Goal: Task Accomplishment & Management: Use online tool/utility

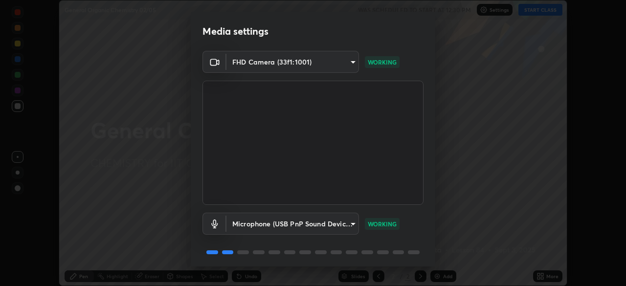
scroll to position [35, 0]
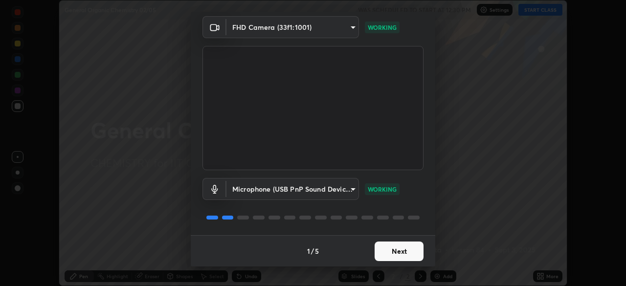
click at [391, 250] on button "Next" at bounding box center [398, 252] width 49 height 20
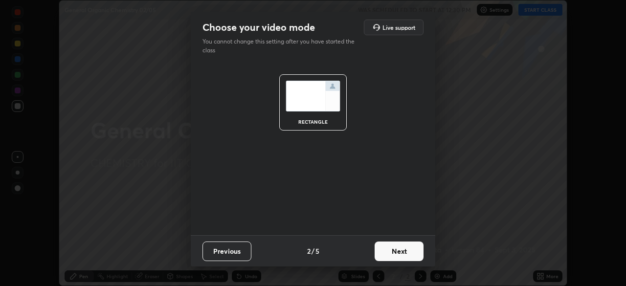
scroll to position [0, 0]
click at [400, 251] on button "Next" at bounding box center [398, 252] width 49 height 20
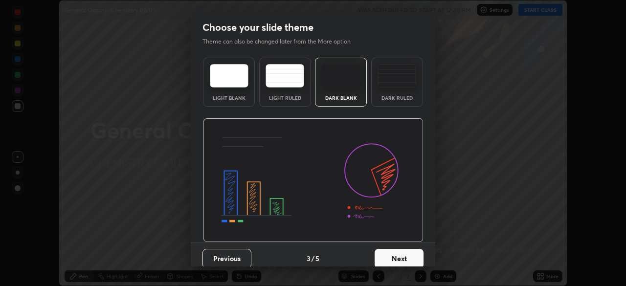
click at [400, 259] on button "Next" at bounding box center [398, 259] width 49 height 20
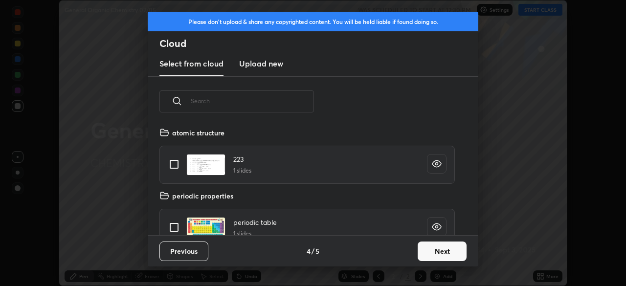
scroll to position [109, 314]
click at [436, 254] on button "Next" at bounding box center [441, 252] width 49 height 20
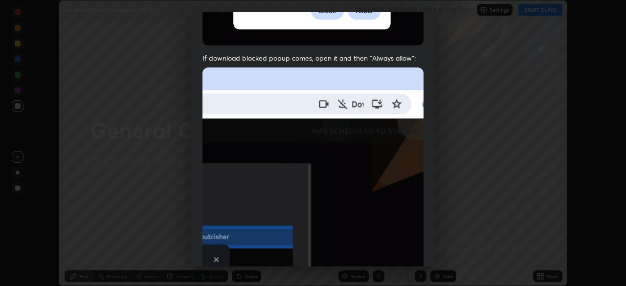
scroll to position [207, 0]
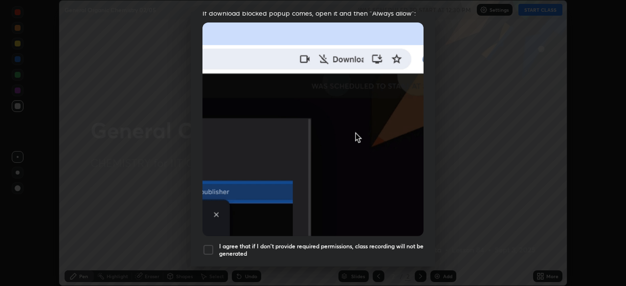
click at [207, 245] on div at bounding box center [208, 250] width 12 height 12
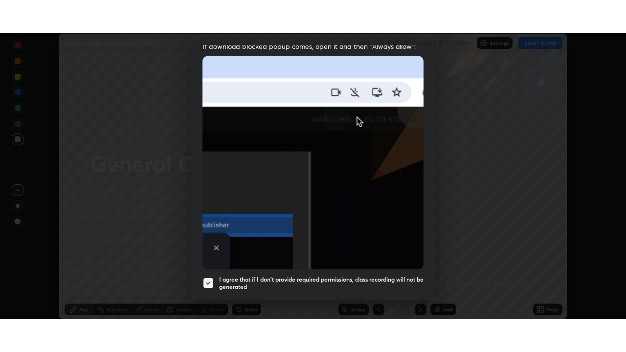
scroll to position [234, 0]
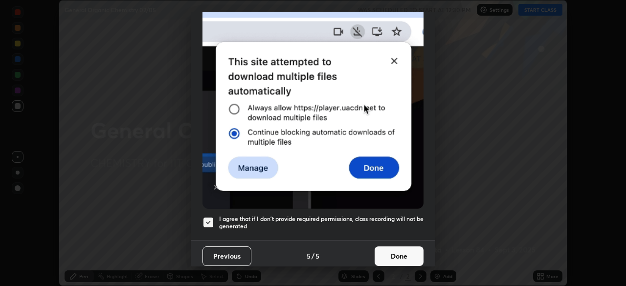
click at [399, 253] on button "Done" at bounding box center [398, 256] width 49 height 20
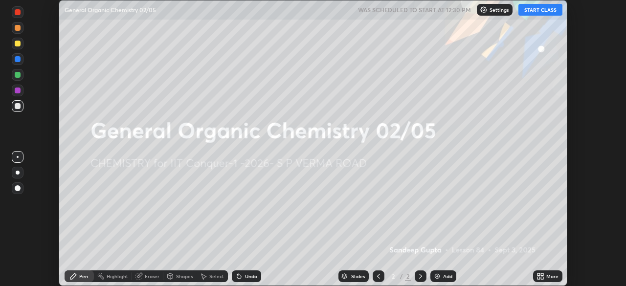
click at [549, 12] on button "START CLASS" at bounding box center [540, 10] width 44 height 12
click at [548, 276] on div "More" at bounding box center [552, 276] width 12 height 5
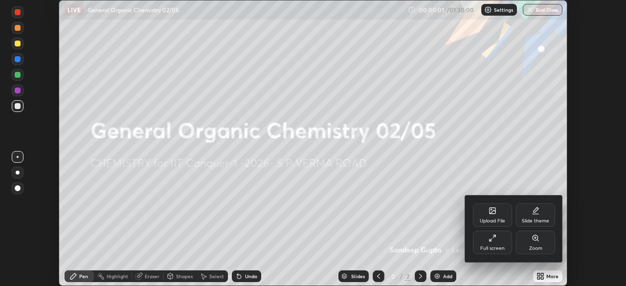
click at [502, 246] on div "Full screen" at bounding box center [492, 248] width 24 height 5
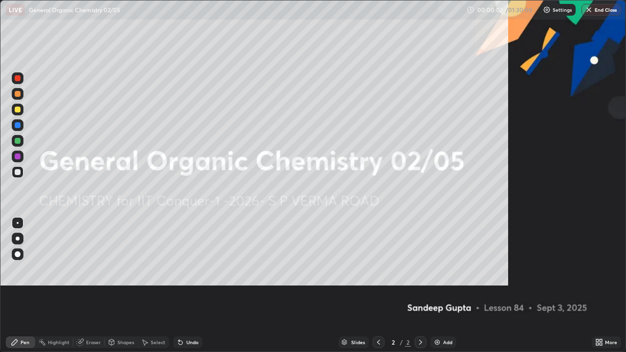
scroll to position [352, 626]
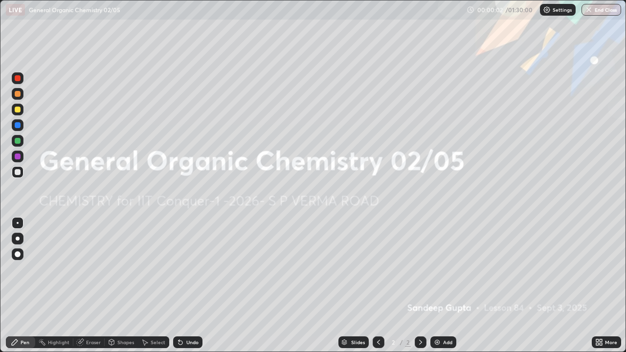
click at [439, 285] on img at bounding box center [437, 342] width 8 height 8
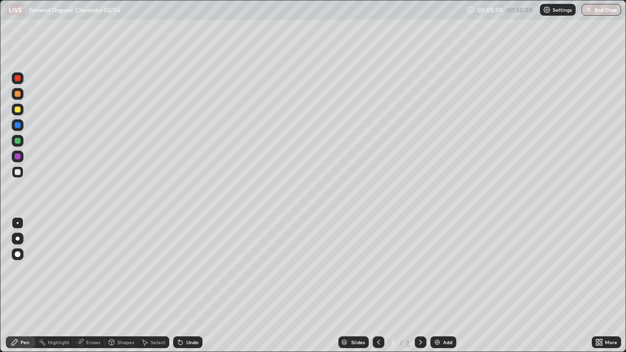
click at [187, 285] on div "Undo" at bounding box center [187, 342] width 29 height 12
click at [185, 285] on div "Undo" at bounding box center [187, 342] width 29 height 12
click at [186, 285] on div "Undo" at bounding box center [192, 342] width 12 height 5
click at [183, 285] on div "Undo" at bounding box center [187, 342] width 29 height 12
click at [438, 285] on img at bounding box center [437, 342] width 8 height 8
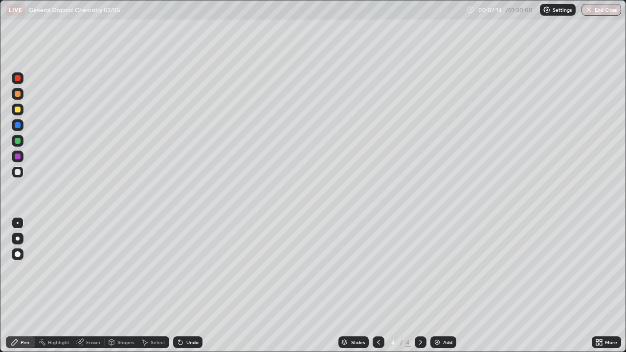
click at [82, 285] on div "Eraser" at bounding box center [88, 342] width 31 height 12
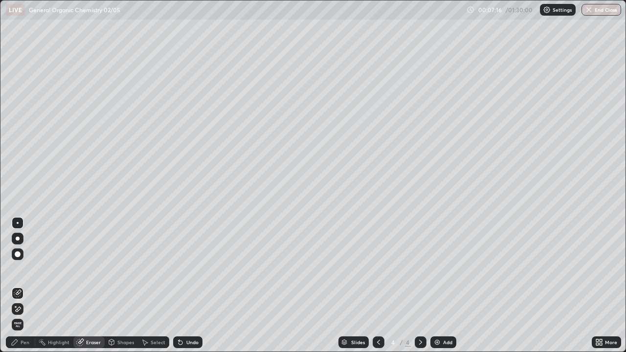
click at [27, 285] on div "Pen" at bounding box center [20, 342] width 29 height 12
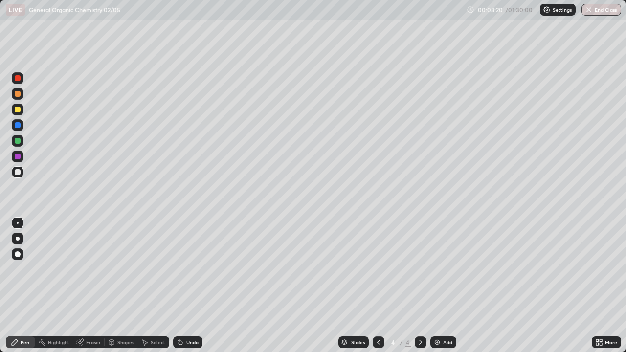
click at [184, 285] on div "Undo" at bounding box center [187, 342] width 29 height 12
click at [117, 285] on div "Shapes" at bounding box center [121, 342] width 33 height 12
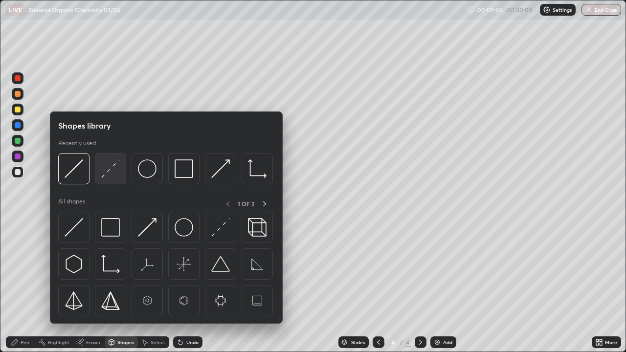
click at [110, 175] on img at bounding box center [110, 168] width 19 height 19
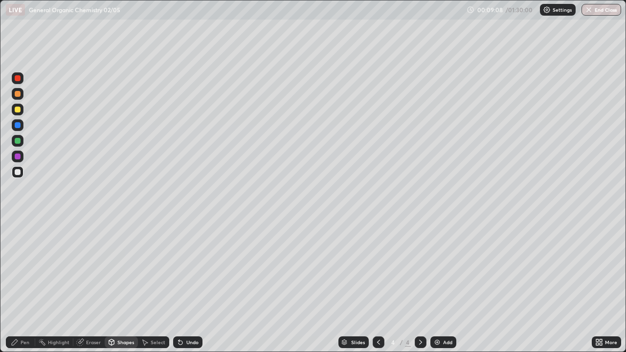
click at [24, 285] on div "Pen" at bounding box center [20, 342] width 29 height 12
click at [193, 285] on div "Undo" at bounding box center [187, 342] width 29 height 12
click at [193, 285] on div "Undo" at bounding box center [192, 342] width 12 height 5
click at [192, 285] on div "Undo" at bounding box center [192, 342] width 12 height 5
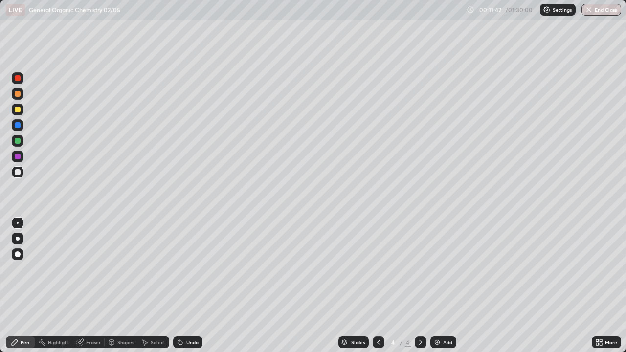
click at [441, 285] on div "Add" at bounding box center [443, 342] width 26 height 12
click at [118, 285] on div "Shapes" at bounding box center [125, 342] width 17 height 5
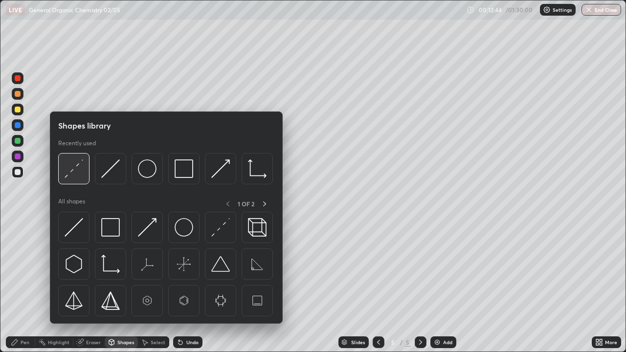
click at [81, 176] on img at bounding box center [74, 168] width 19 height 19
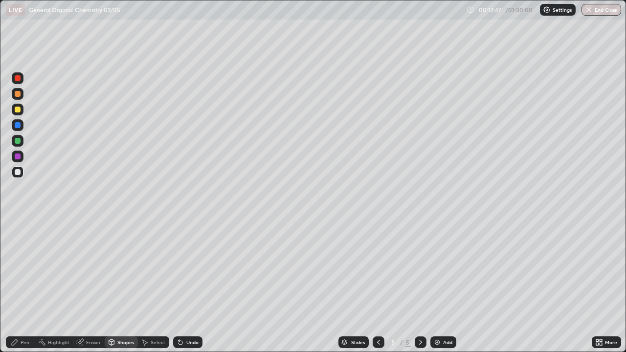
click at [25, 285] on div "Pen" at bounding box center [20, 342] width 29 height 12
click at [439, 285] on img at bounding box center [437, 342] width 8 height 8
click at [16, 110] on div at bounding box center [18, 110] width 6 height 6
click at [19, 139] on div at bounding box center [18, 141] width 6 height 6
click at [79, 285] on icon at bounding box center [80, 342] width 6 height 6
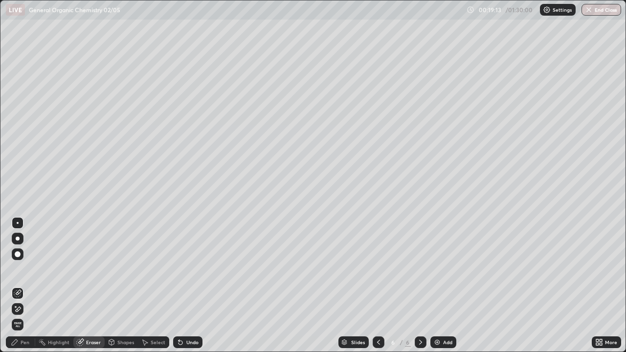
click at [22, 285] on div "Pen" at bounding box center [25, 342] width 9 height 5
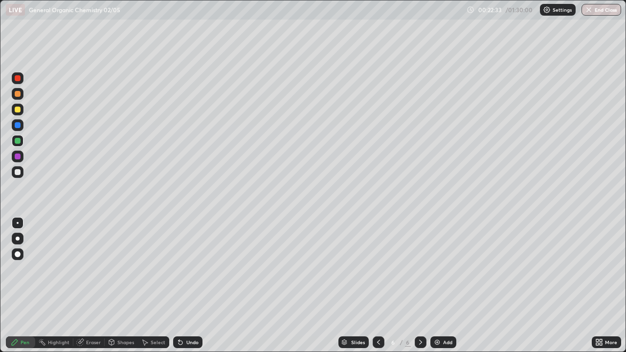
click at [440, 285] on div "Add" at bounding box center [443, 342] width 26 height 12
click at [193, 285] on div "Undo" at bounding box center [192, 342] width 12 height 5
click at [189, 285] on div "Undo" at bounding box center [192, 342] width 12 height 5
click at [88, 285] on div "Eraser" at bounding box center [93, 342] width 15 height 5
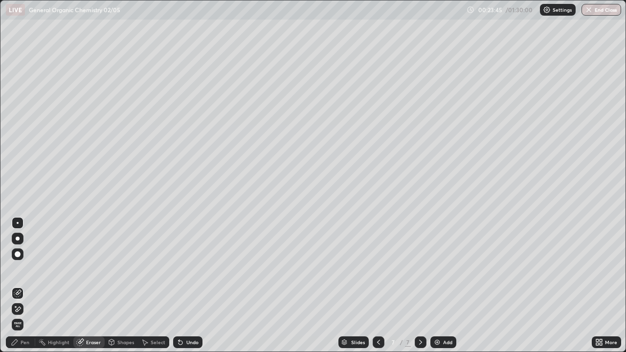
click at [18, 285] on span "Erase all" at bounding box center [17, 325] width 11 height 6
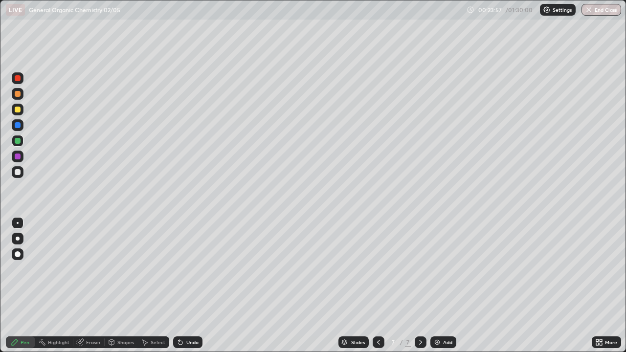
click at [18, 172] on div at bounding box center [18, 172] width 6 height 6
click at [121, 285] on div "Shapes" at bounding box center [125, 342] width 17 height 5
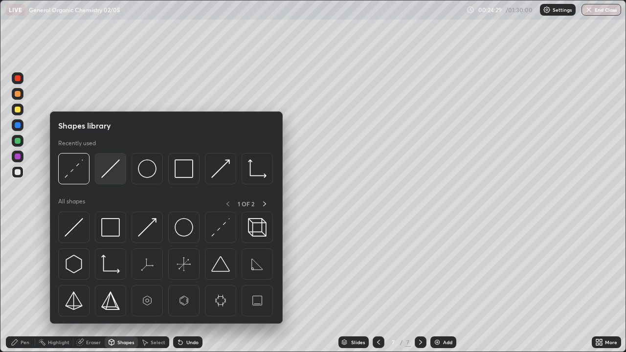
click at [111, 179] on div at bounding box center [110, 168] width 31 height 31
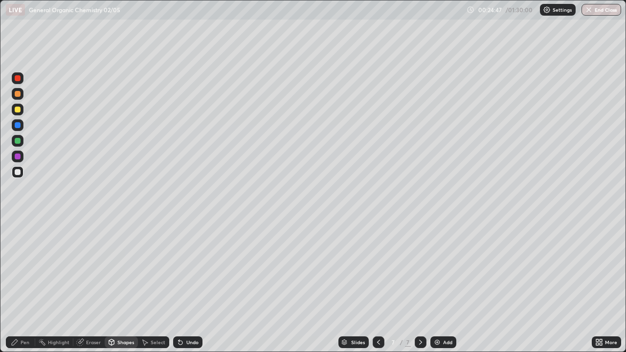
click at [186, 285] on div "Undo" at bounding box center [192, 342] width 12 height 5
click at [27, 285] on div "Pen" at bounding box center [25, 342] width 9 height 5
click at [86, 285] on div "Eraser" at bounding box center [93, 342] width 15 height 5
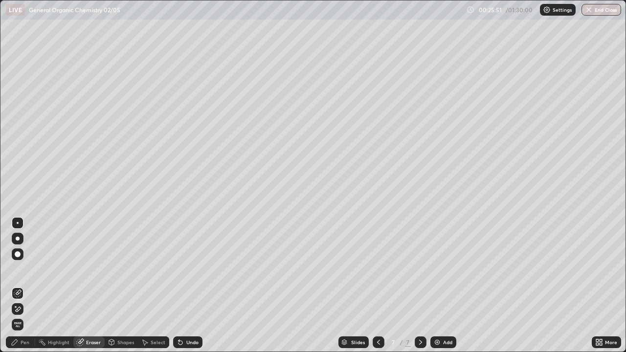
click at [21, 285] on div "Pen" at bounding box center [25, 342] width 9 height 5
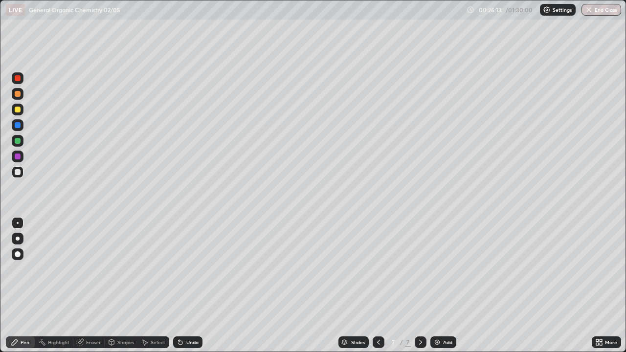
click at [85, 285] on div "Eraser" at bounding box center [88, 342] width 31 height 12
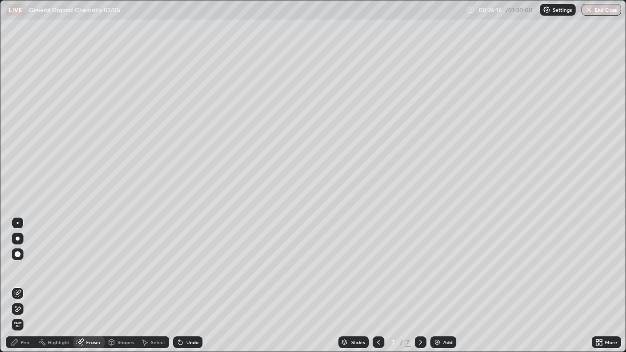
click at [22, 285] on div "Pen" at bounding box center [25, 342] width 9 height 5
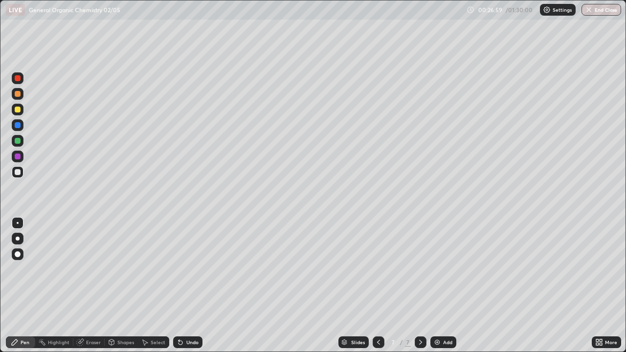
click at [92, 285] on div "Eraser" at bounding box center [93, 342] width 15 height 5
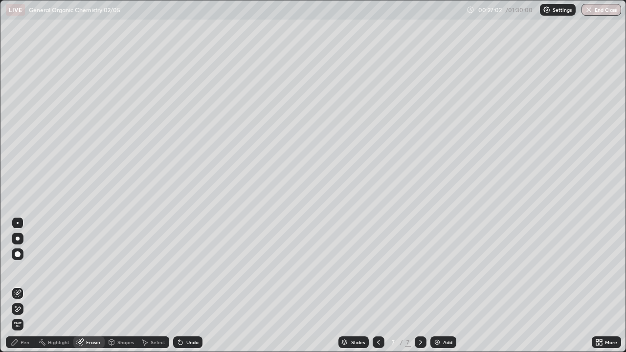
click at [26, 285] on div "Pen" at bounding box center [25, 342] width 9 height 5
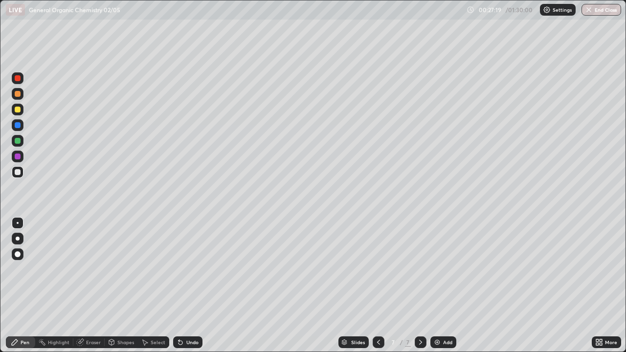
click at [90, 285] on div "Eraser" at bounding box center [93, 342] width 15 height 5
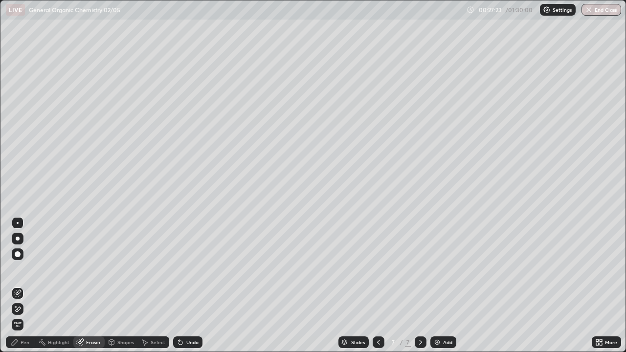
click at [24, 285] on div "Pen" at bounding box center [25, 342] width 9 height 5
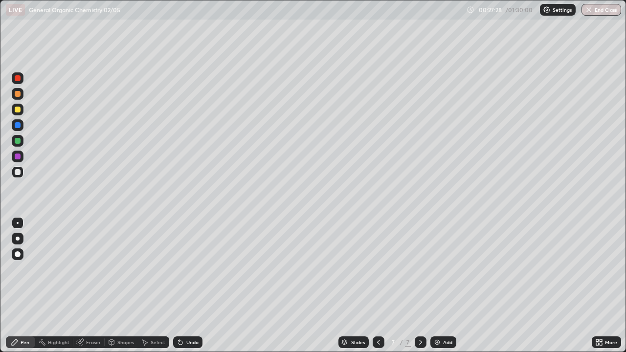
click at [188, 285] on div "Undo" at bounding box center [187, 342] width 29 height 12
click at [190, 285] on div "Undo" at bounding box center [187, 342] width 29 height 12
click at [20, 111] on div at bounding box center [18, 110] width 6 height 6
click at [23, 285] on div "Pen" at bounding box center [25, 342] width 9 height 5
click at [439, 285] on img at bounding box center [437, 342] width 8 height 8
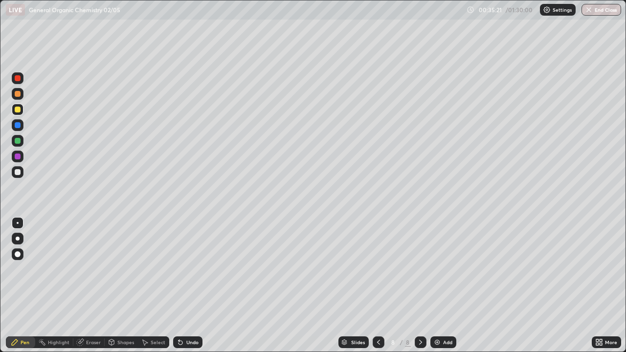
click at [16, 141] on div at bounding box center [18, 141] width 6 height 6
click at [19, 172] on div at bounding box center [18, 172] width 6 height 6
click at [18, 109] on div at bounding box center [18, 110] width 6 height 6
click at [19, 140] on div at bounding box center [18, 141] width 6 height 6
click at [21, 285] on div "Pen" at bounding box center [25, 342] width 9 height 5
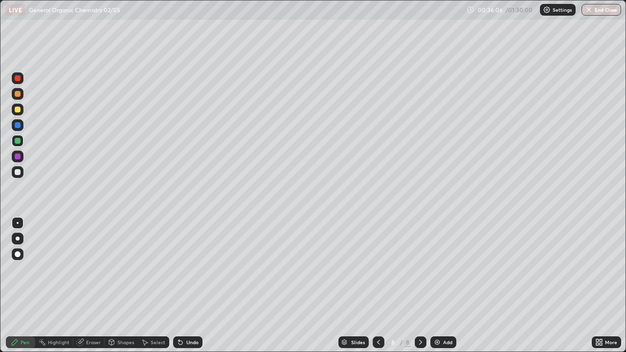
click at [16, 175] on div at bounding box center [18, 172] width 6 height 6
click at [18, 113] on div at bounding box center [18, 110] width 12 height 12
click at [186, 285] on div "Undo" at bounding box center [192, 342] width 12 height 5
click at [187, 285] on div "Undo" at bounding box center [192, 342] width 12 height 5
click at [182, 285] on icon at bounding box center [180, 342] width 8 height 8
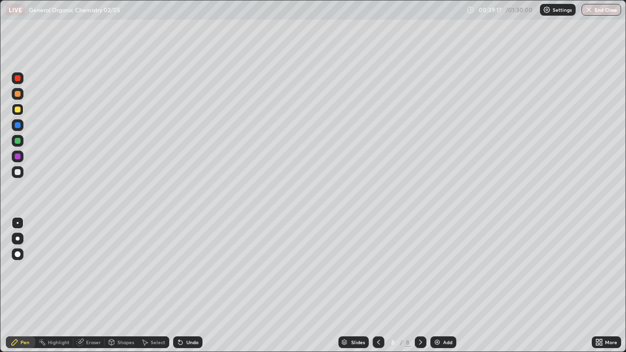
click at [184, 285] on div "Undo" at bounding box center [187, 342] width 29 height 12
click at [185, 285] on div "Undo" at bounding box center [187, 342] width 29 height 12
click at [186, 285] on div "Undo" at bounding box center [192, 342] width 12 height 5
click at [20, 142] on div at bounding box center [18, 141] width 6 height 6
click at [442, 285] on div "Add" at bounding box center [443, 342] width 26 height 12
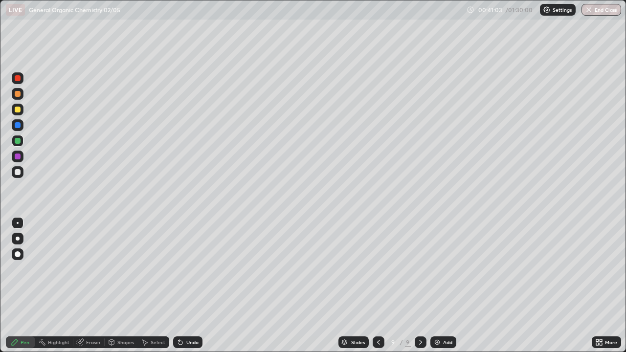
click at [19, 174] on div at bounding box center [18, 172] width 6 height 6
click at [117, 285] on div "Shapes" at bounding box center [125, 342] width 17 height 5
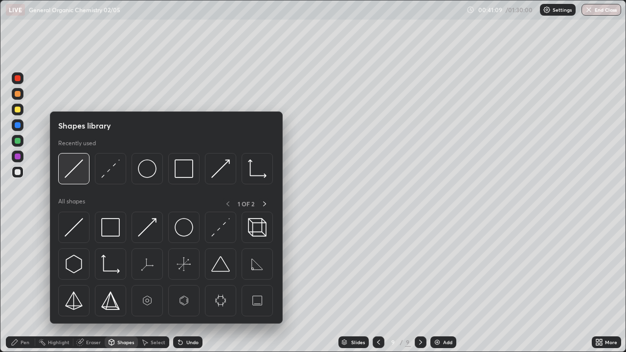
click at [77, 177] on img at bounding box center [74, 168] width 19 height 19
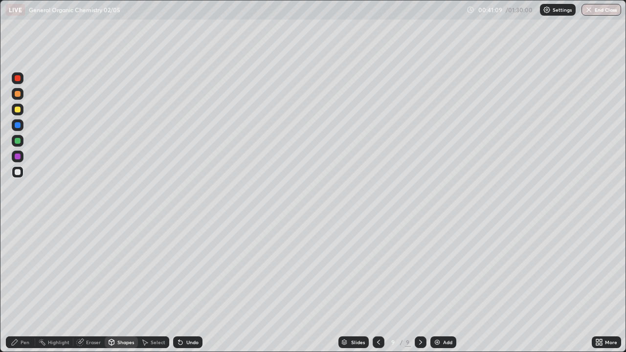
click at [16, 142] on div at bounding box center [18, 141] width 6 height 6
click at [17, 175] on div at bounding box center [18, 172] width 6 height 6
click at [18, 285] on icon at bounding box center [15, 342] width 8 height 8
click at [182, 285] on icon at bounding box center [180, 342] width 8 height 8
click at [19, 140] on div at bounding box center [18, 141] width 6 height 6
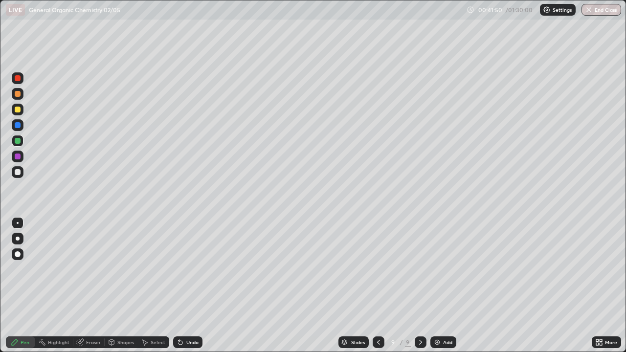
click at [17, 171] on div at bounding box center [18, 172] width 6 height 6
click at [190, 285] on div "Undo" at bounding box center [192, 342] width 12 height 5
click at [88, 285] on div "Eraser" at bounding box center [93, 342] width 15 height 5
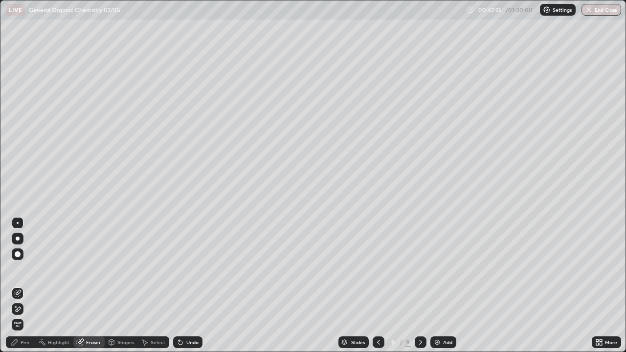
click at [22, 285] on div "Pen" at bounding box center [20, 342] width 29 height 12
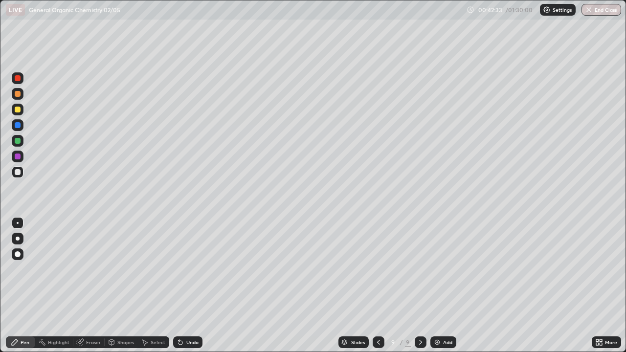
click at [187, 285] on div "Undo" at bounding box center [192, 342] width 12 height 5
click at [22, 109] on div at bounding box center [18, 110] width 12 height 12
click at [22, 168] on div at bounding box center [18, 172] width 12 height 12
click at [20, 138] on div at bounding box center [18, 141] width 12 height 12
click at [18, 171] on div at bounding box center [18, 172] width 6 height 6
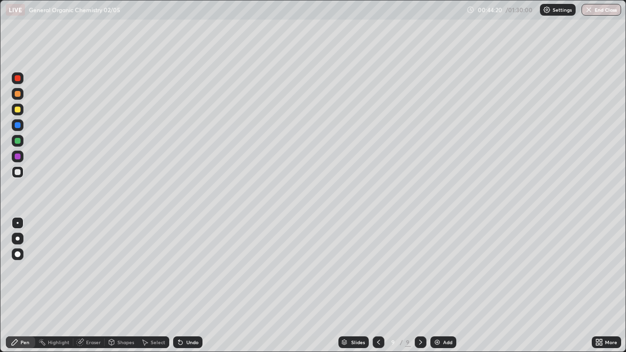
click at [186, 285] on div "Undo" at bounding box center [192, 342] width 12 height 5
click at [183, 285] on div "Undo" at bounding box center [187, 342] width 29 height 12
click at [192, 285] on div "Undo" at bounding box center [192, 342] width 12 height 5
click at [434, 285] on img at bounding box center [437, 342] width 8 height 8
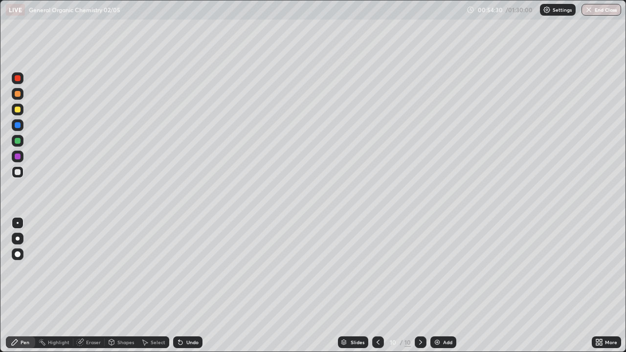
click at [18, 173] on div at bounding box center [18, 172] width 6 height 6
click at [186, 285] on div "Undo" at bounding box center [187, 342] width 29 height 12
click at [187, 285] on div "Undo" at bounding box center [187, 342] width 29 height 12
click at [123, 285] on div "Shapes" at bounding box center [125, 342] width 17 height 5
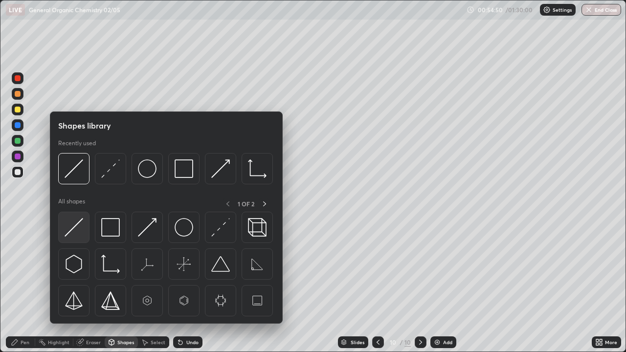
click at [83, 230] on img at bounding box center [74, 227] width 19 height 19
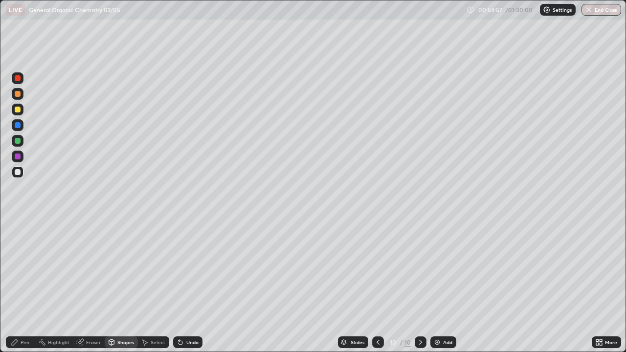
click at [23, 285] on div "Pen" at bounding box center [25, 342] width 9 height 5
click at [122, 285] on div "Shapes" at bounding box center [125, 342] width 17 height 5
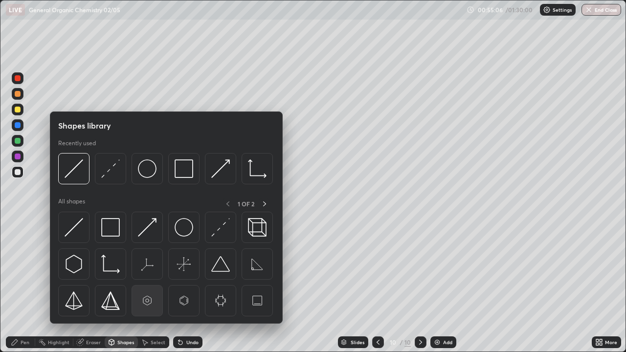
click at [148, 285] on img at bounding box center [147, 300] width 19 height 19
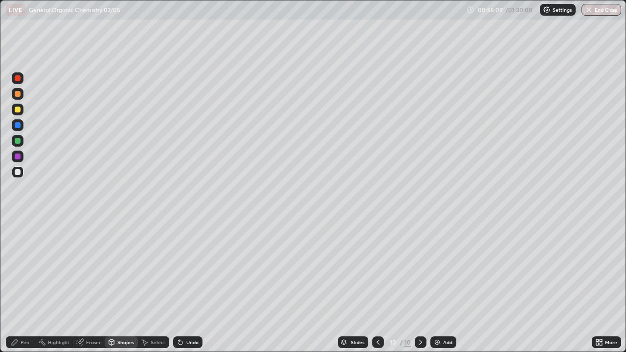
click at [21, 285] on div "Pen" at bounding box center [25, 342] width 9 height 5
click at [185, 285] on div "Undo" at bounding box center [187, 342] width 29 height 12
click at [184, 285] on div "Undo" at bounding box center [187, 342] width 29 height 12
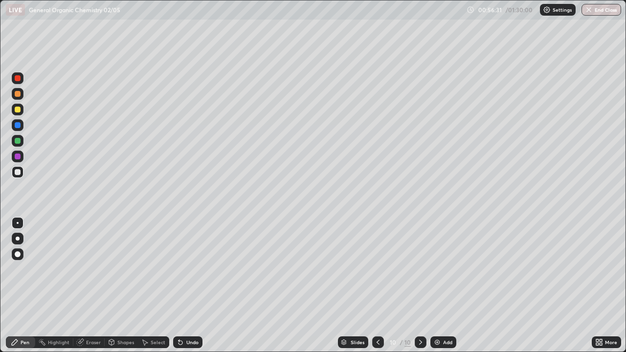
click at [188, 285] on div "Undo" at bounding box center [187, 342] width 29 height 12
click at [92, 285] on div "Eraser" at bounding box center [93, 342] width 15 height 5
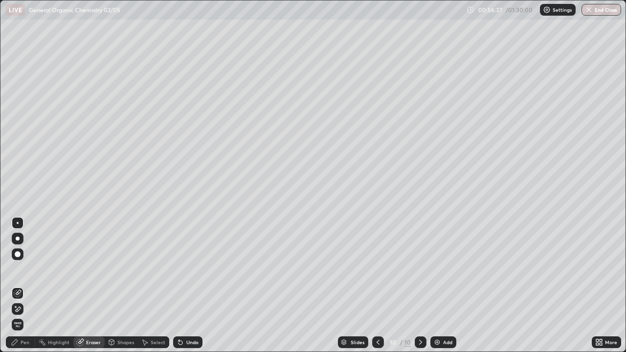
click at [23, 285] on div "Pen" at bounding box center [25, 342] width 9 height 5
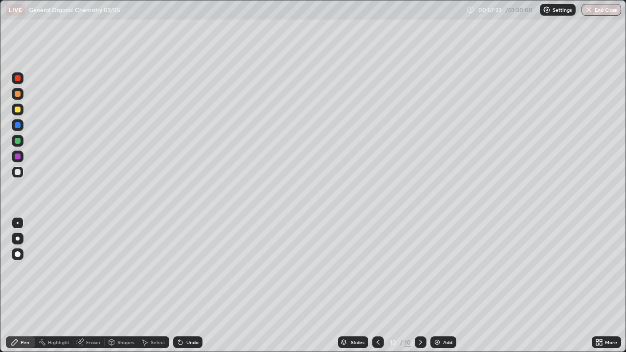
click at [85, 285] on div "Eraser" at bounding box center [88, 342] width 31 height 12
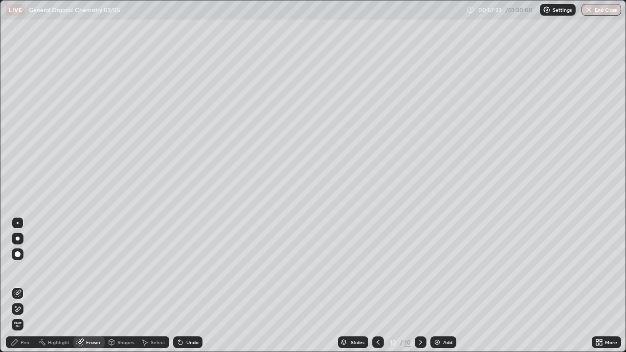
click at [21, 285] on icon at bounding box center [18, 309] width 8 height 8
click at [14, 285] on icon at bounding box center [15, 342] width 8 height 8
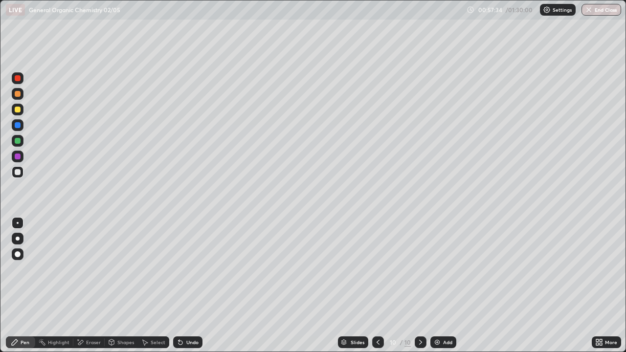
click at [18, 110] on div at bounding box center [18, 110] width 6 height 6
click at [120, 285] on div "Shapes" at bounding box center [125, 342] width 17 height 5
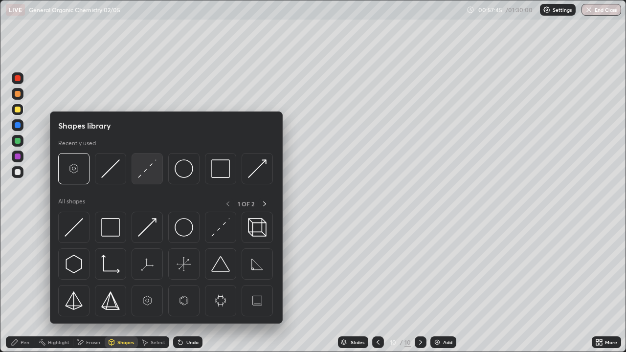
click at [144, 177] on img at bounding box center [147, 168] width 19 height 19
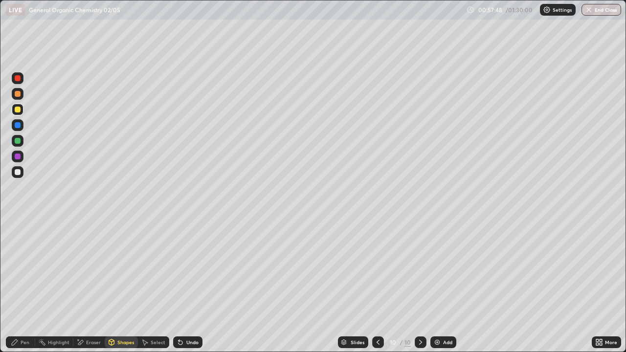
click at [22, 285] on div "Pen" at bounding box center [25, 342] width 9 height 5
click at [18, 142] on div at bounding box center [18, 141] width 6 height 6
click at [436, 285] on img at bounding box center [437, 342] width 8 height 8
click at [18, 171] on div at bounding box center [18, 172] width 6 height 6
click at [186, 285] on div "Undo" at bounding box center [192, 342] width 12 height 5
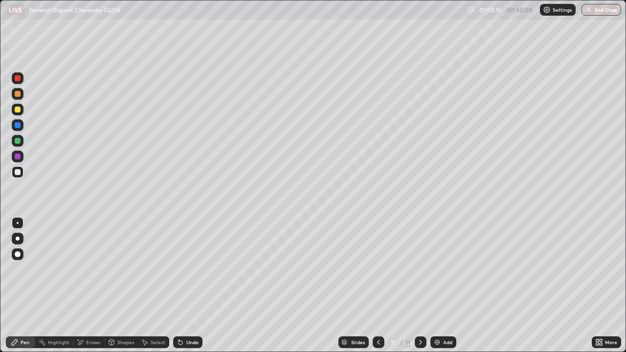
click at [377, 285] on icon at bounding box center [378, 342] width 8 height 8
click at [19, 142] on div at bounding box center [18, 141] width 6 height 6
click at [419, 285] on icon at bounding box center [421, 342] width 8 height 8
click at [434, 285] on img at bounding box center [437, 342] width 8 height 8
click at [18, 172] on div at bounding box center [18, 172] width 6 height 6
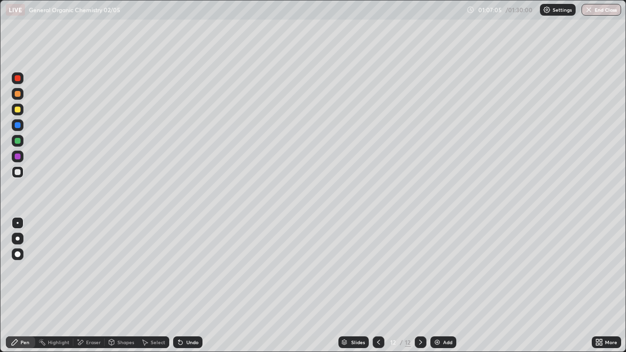
click at [122, 285] on div "Shapes" at bounding box center [125, 342] width 17 height 5
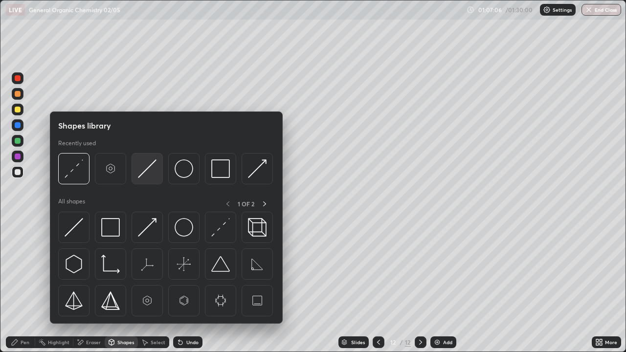
click at [145, 177] on img at bounding box center [147, 168] width 19 height 19
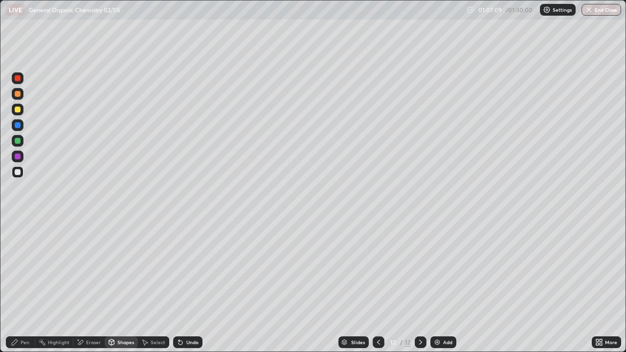
click at [20, 170] on div at bounding box center [18, 172] width 6 height 6
click at [22, 110] on div at bounding box center [18, 110] width 12 height 12
click at [26, 285] on div "Pen" at bounding box center [20, 342] width 29 height 12
click at [115, 285] on div "Shapes" at bounding box center [121, 342] width 33 height 12
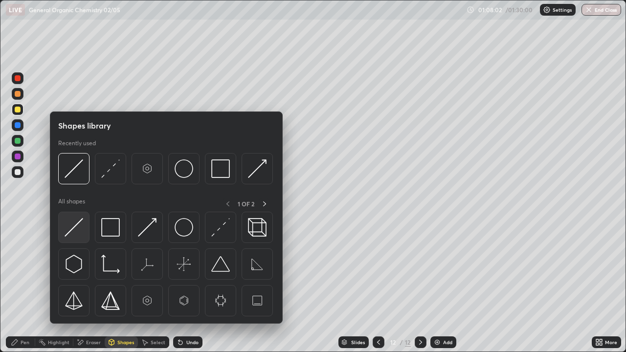
click at [79, 231] on img at bounding box center [74, 227] width 19 height 19
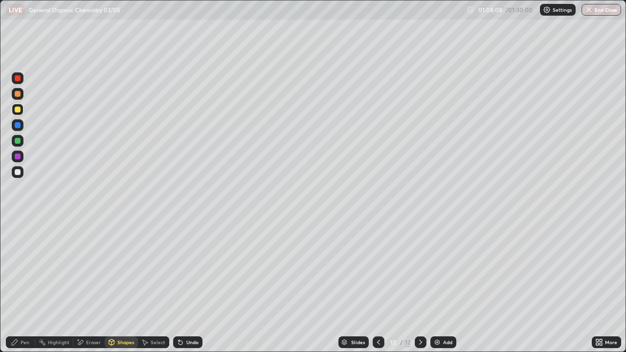
click at [20, 285] on div "Pen" at bounding box center [20, 342] width 29 height 12
click at [184, 285] on div "Undo" at bounding box center [187, 342] width 29 height 12
click at [179, 285] on icon at bounding box center [180, 343] width 4 height 4
click at [183, 285] on icon at bounding box center [180, 342] width 8 height 8
click at [179, 285] on icon at bounding box center [180, 343] width 4 height 4
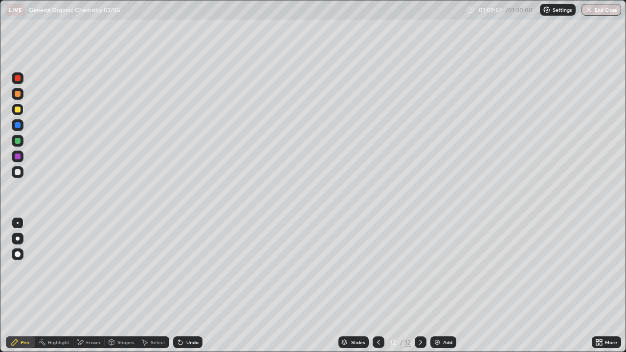
click at [183, 285] on icon at bounding box center [180, 342] width 8 height 8
click at [183, 285] on div "Undo" at bounding box center [187, 342] width 29 height 12
click at [186, 285] on div "Undo" at bounding box center [192, 342] width 12 height 5
click at [91, 285] on div "Eraser" at bounding box center [93, 342] width 15 height 5
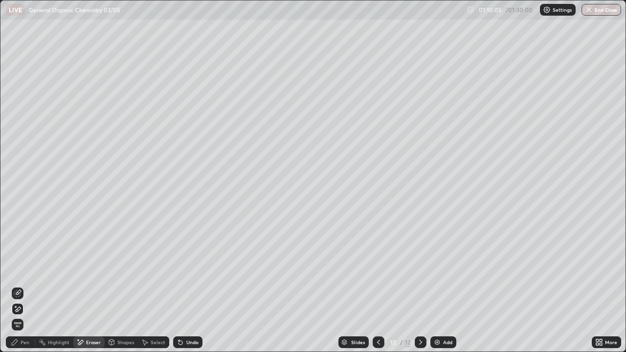
click at [22, 285] on div "Pen" at bounding box center [25, 342] width 9 height 5
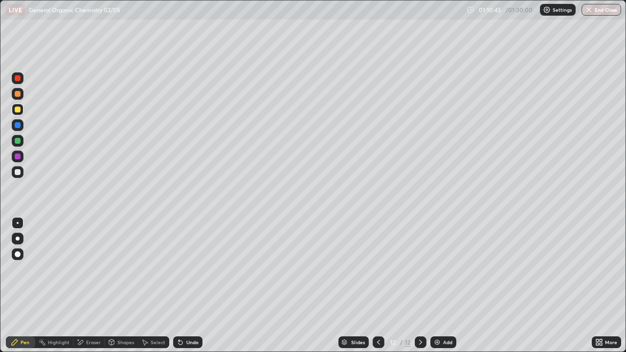
click at [17, 143] on div at bounding box center [18, 141] width 6 height 6
click at [439, 285] on img at bounding box center [437, 342] width 8 height 8
click at [18, 173] on div at bounding box center [18, 172] width 6 height 6
click at [377, 285] on icon at bounding box center [378, 342] width 3 height 5
click at [116, 285] on div "Shapes" at bounding box center [121, 342] width 33 height 12
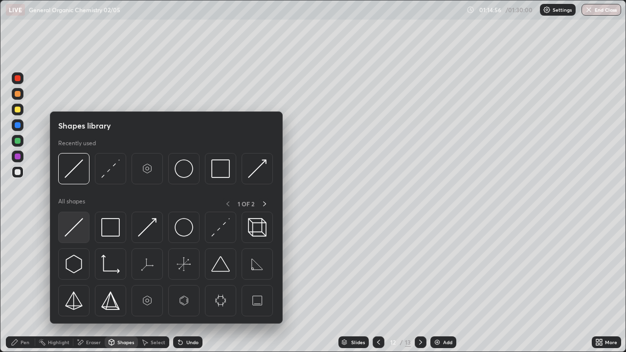
click at [81, 228] on img at bounding box center [74, 227] width 19 height 19
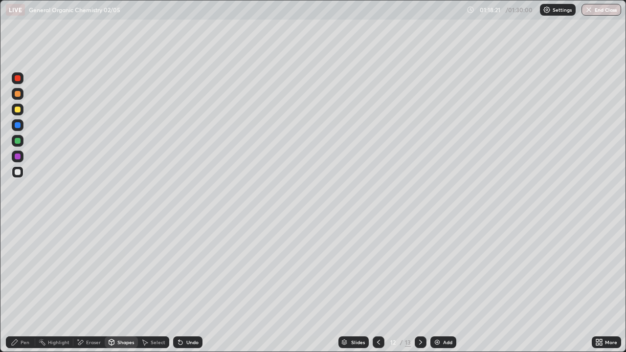
click at [420, 285] on icon at bounding box center [421, 342] width 8 height 8
click at [18, 173] on div at bounding box center [18, 172] width 6 height 6
click at [186, 285] on div "Undo" at bounding box center [192, 342] width 12 height 5
click at [23, 285] on div "Pen" at bounding box center [25, 342] width 9 height 5
click at [187, 285] on div "Undo" at bounding box center [187, 342] width 29 height 12
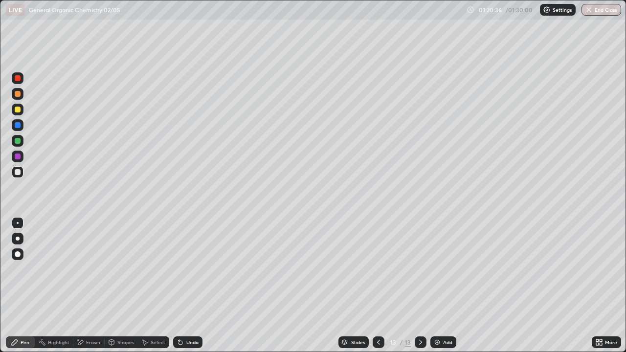
click at [17, 136] on div at bounding box center [18, 141] width 12 height 12
click at [376, 285] on icon at bounding box center [378, 342] width 8 height 8
click at [419, 285] on icon at bounding box center [421, 342] width 8 height 8
click at [447, 285] on div "Add" at bounding box center [447, 342] width 9 height 5
click at [116, 285] on div "Shapes" at bounding box center [121, 342] width 33 height 12
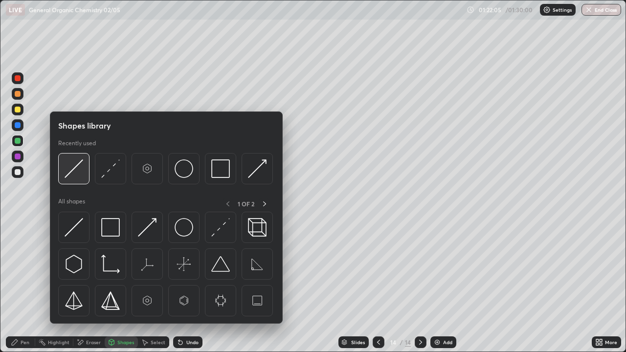
click at [76, 173] on img at bounding box center [74, 168] width 19 height 19
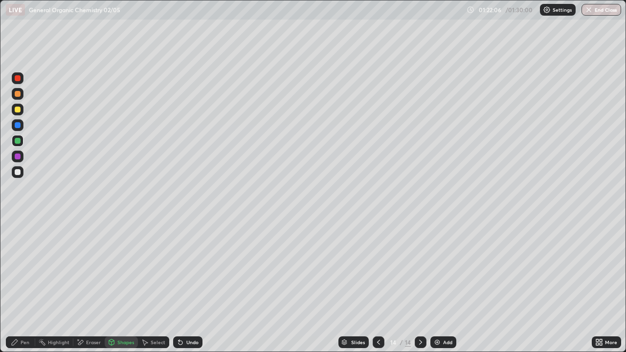
click at [18, 170] on div at bounding box center [18, 172] width 6 height 6
click at [19, 173] on div at bounding box center [18, 172] width 6 height 6
click at [186, 285] on div "Undo" at bounding box center [192, 342] width 12 height 5
click at [19, 285] on div "Pen" at bounding box center [20, 342] width 29 height 12
click at [86, 285] on div "Eraser" at bounding box center [93, 342] width 15 height 5
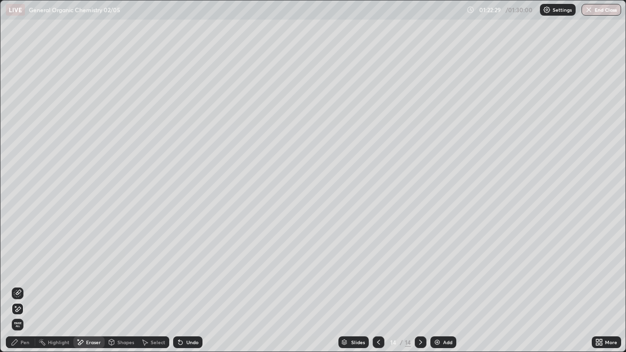
click at [20, 285] on div "Pen" at bounding box center [20, 342] width 29 height 12
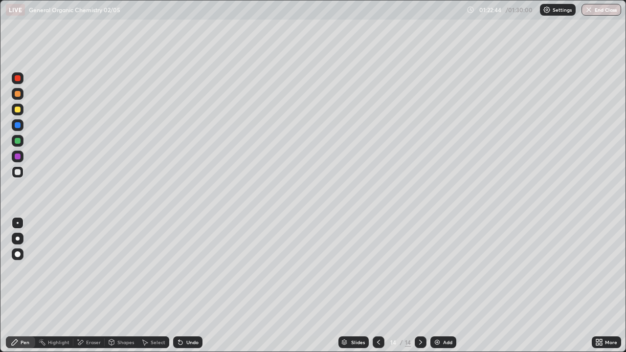
click at [20, 142] on div at bounding box center [18, 141] width 6 height 6
click at [17, 172] on div at bounding box center [18, 172] width 6 height 6
click at [191, 285] on div "Undo" at bounding box center [187, 342] width 29 height 12
click at [158, 285] on div "Select" at bounding box center [158, 342] width 15 height 5
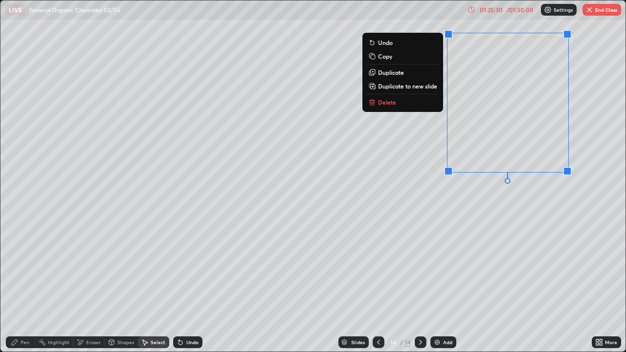
click at [403, 71] on button "Duplicate" at bounding box center [402, 72] width 73 height 12
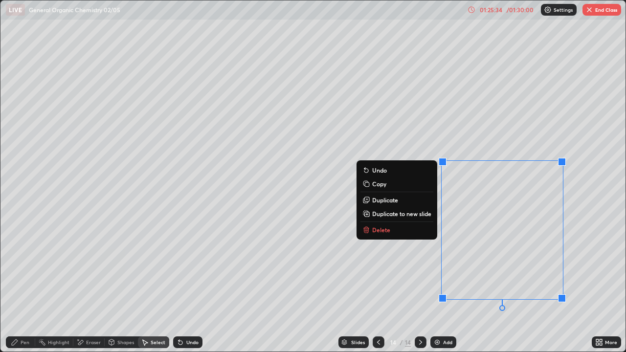
click at [404, 202] on button "Duplicate" at bounding box center [396, 200] width 73 height 12
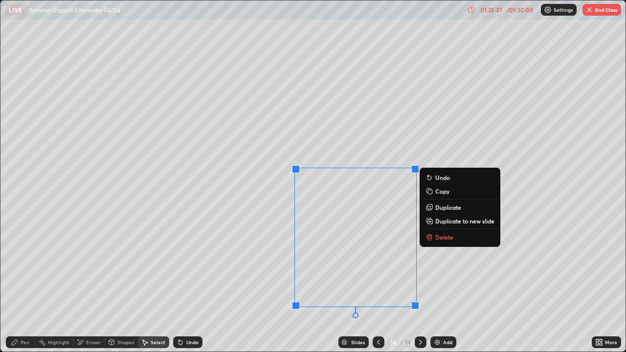
click at [246, 250] on div "0 ° Undo Copy Duplicate Duplicate to new slide Delete" at bounding box center [312, 175] width 625 height 351
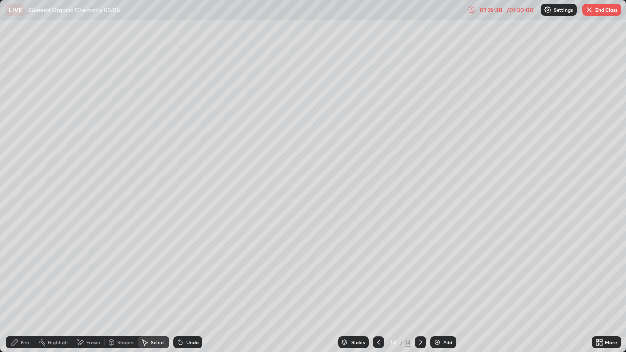
click at [95, 285] on div "Eraser" at bounding box center [93, 342] width 15 height 5
click at [19, 285] on icon at bounding box center [18, 293] width 8 height 8
click at [32, 285] on div "Pen" at bounding box center [20, 342] width 29 height 12
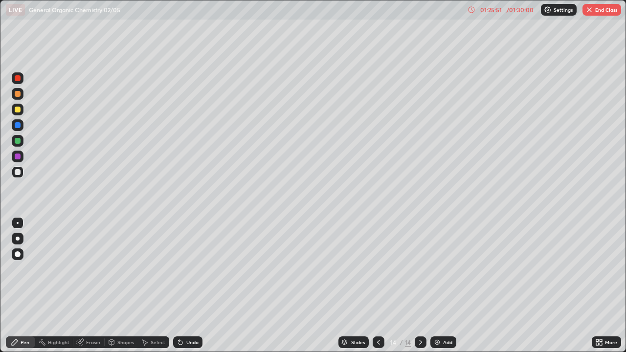
click at [22, 107] on div at bounding box center [18, 110] width 12 height 12
click at [85, 285] on div "Eraser" at bounding box center [88, 342] width 31 height 12
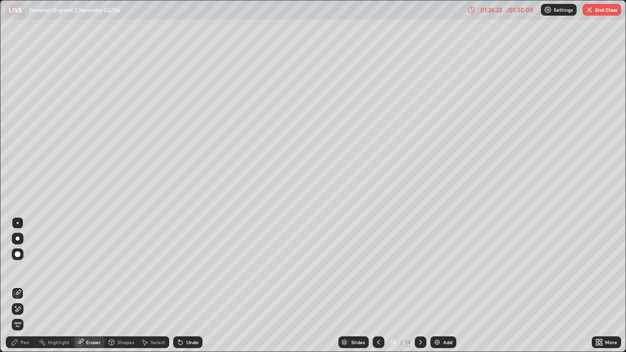
click at [22, 285] on div "Pen" at bounding box center [20, 342] width 29 height 12
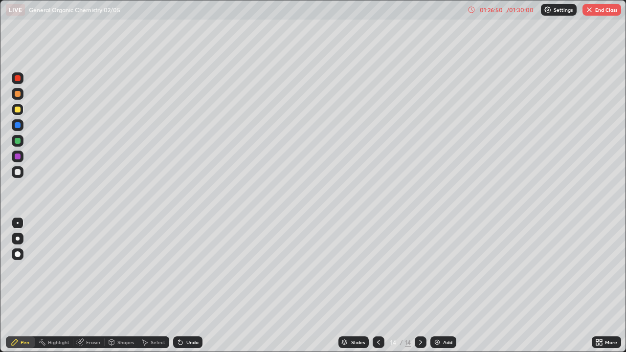
click at [120, 285] on div "Shapes" at bounding box center [121, 342] width 33 height 12
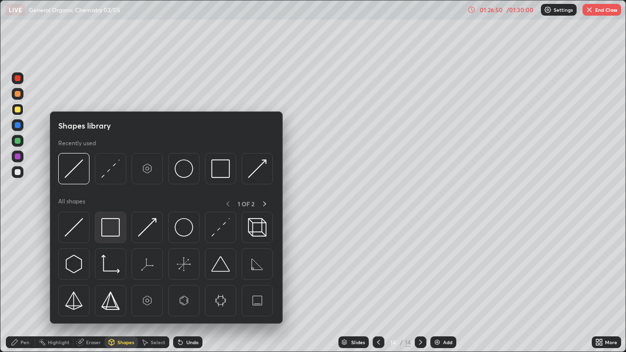
click at [105, 231] on img at bounding box center [110, 227] width 19 height 19
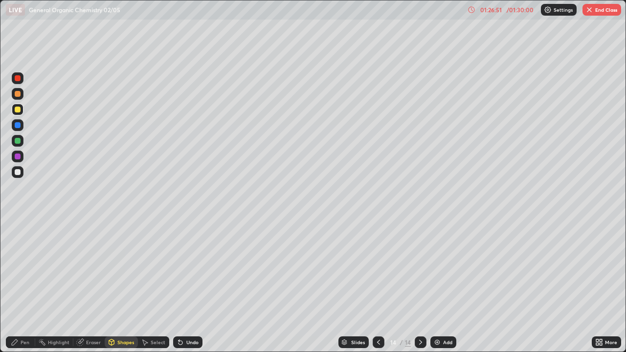
click at [19, 141] on div at bounding box center [18, 141] width 6 height 6
click at [25, 285] on div "Pen" at bounding box center [25, 342] width 9 height 5
click at [485, 9] on div "01:27:12" at bounding box center [490, 10] width 27 height 6
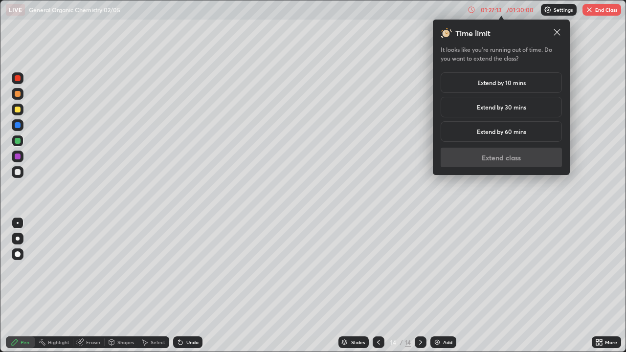
click at [492, 110] on h5 "Extend by 30 mins" at bounding box center [501, 107] width 49 height 9
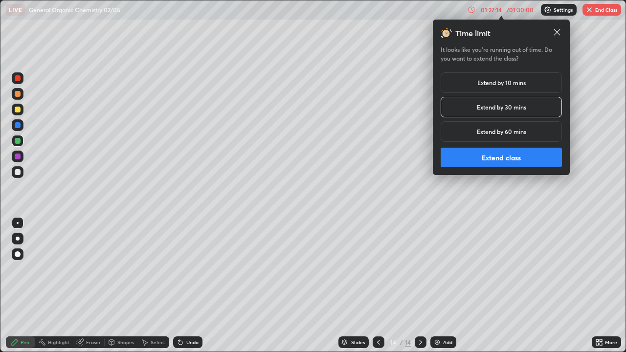
click at [486, 83] on h5 "Extend by 10 mins" at bounding box center [501, 82] width 48 height 9
click at [503, 158] on button "Extend class" at bounding box center [500, 158] width 121 height 20
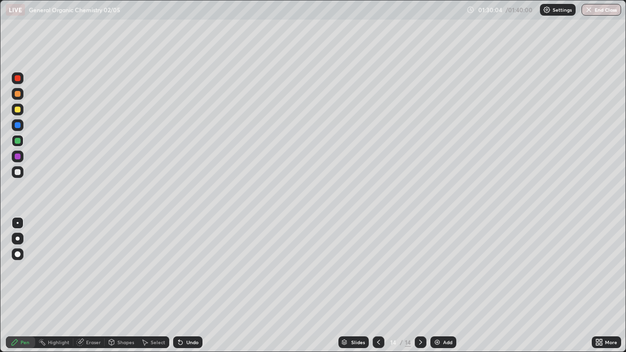
click at [608, 6] on button "End Class" at bounding box center [601, 10] width 40 height 12
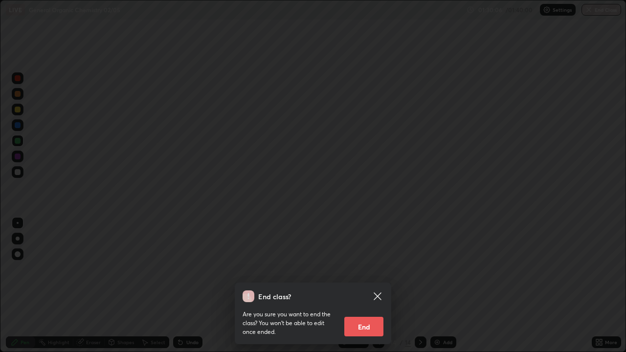
click at [366, 285] on button "End" at bounding box center [363, 327] width 39 height 20
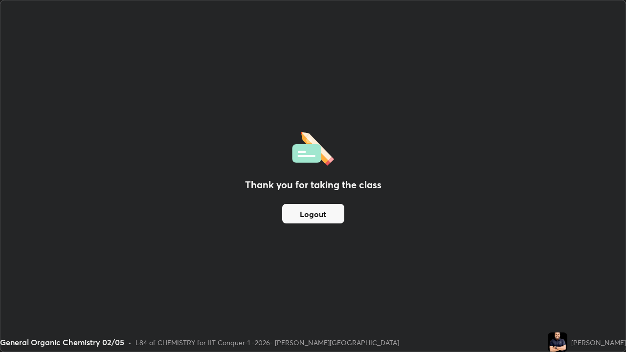
click at [318, 211] on button "Logout" at bounding box center [313, 214] width 62 height 20
